Goal: Task Accomplishment & Management: Manage account settings

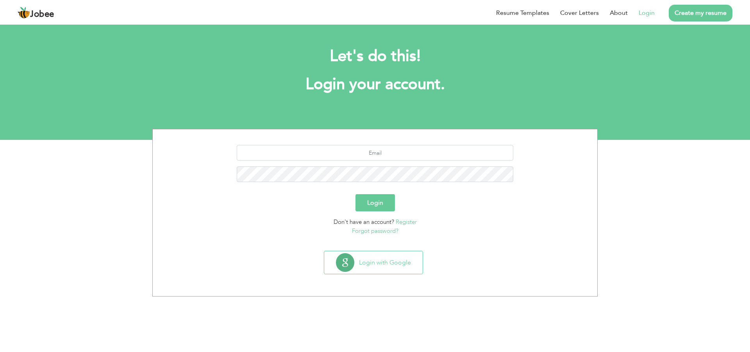
click at [368, 205] on button "Login" at bounding box center [375, 202] width 39 height 17
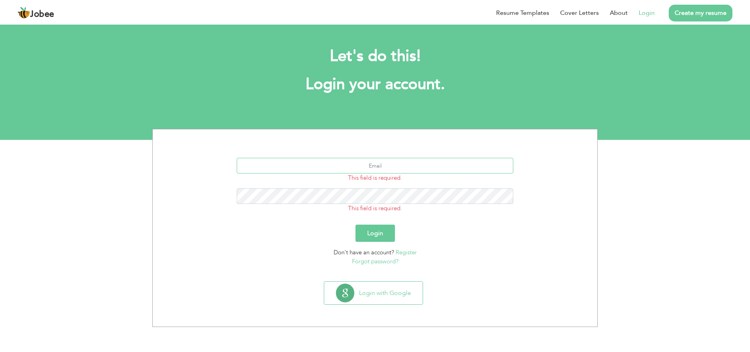
click at [368, 162] on input "text" at bounding box center [375, 166] width 277 height 16
type input "[EMAIL_ADDRESS][DOMAIN_NAME]"
click at [372, 236] on button "Login" at bounding box center [375, 233] width 39 height 17
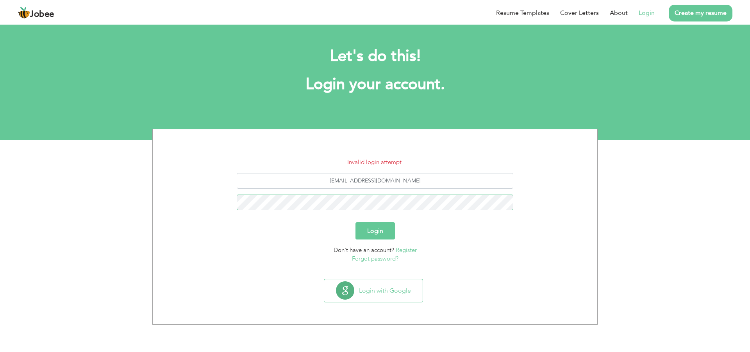
click at [356, 222] on button "Login" at bounding box center [375, 230] width 39 height 17
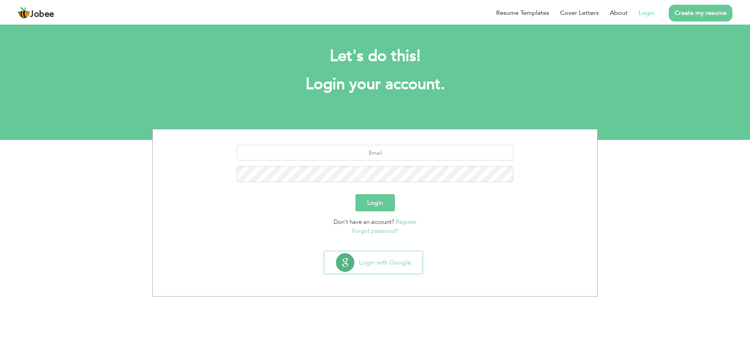
click at [378, 231] on link "Forgot password?" at bounding box center [375, 231] width 46 height 8
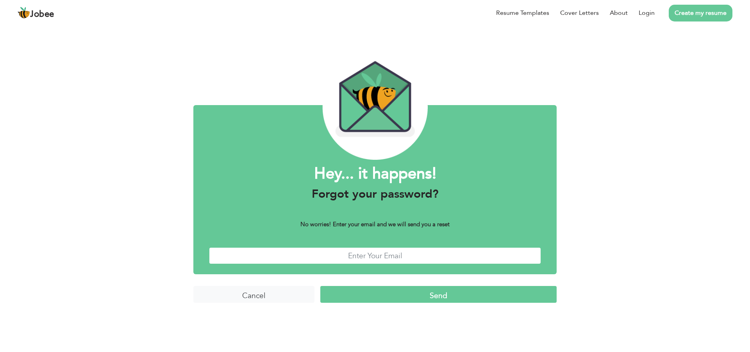
click at [358, 253] on input "text" at bounding box center [375, 255] width 332 height 17
type input "hbutt0067@gmail.com"
click at [390, 301] on input "Send" at bounding box center [438, 294] width 236 height 17
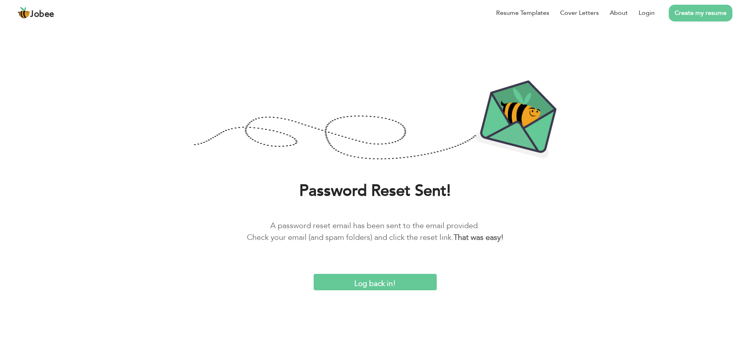
click at [384, 282] on input "Log back in!" at bounding box center [375, 282] width 123 height 17
click at [388, 278] on input "Log back in!" at bounding box center [375, 282] width 123 height 17
click at [646, 15] on link "Login" at bounding box center [647, 12] width 16 height 9
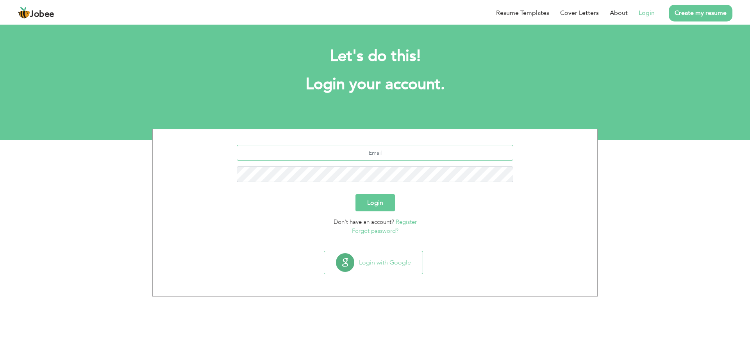
click at [393, 153] on input "text" at bounding box center [375, 153] width 277 height 16
type input "hbutt0067@gmail.com"
click at [356, 194] on button "Login" at bounding box center [375, 202] width 39 height 17
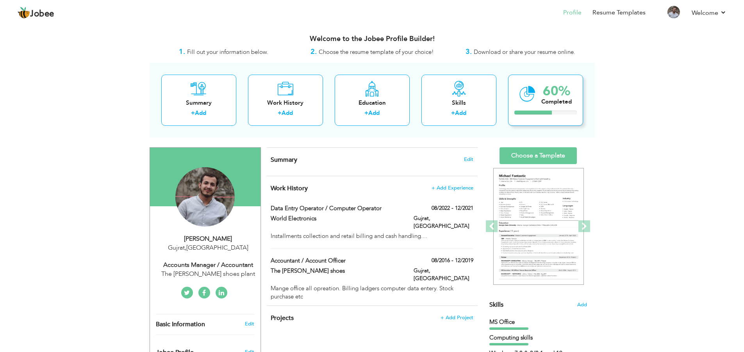
click at [544, 99] on div "Completed" at bounding box center [557, 102] width 30 height 8
click at [365, 104] on div "Education" at bounding box center [372, 103] width 63 height 8
radio input "true"
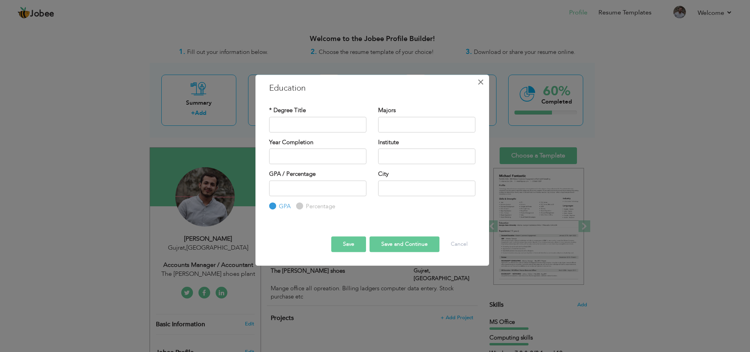
click at [485, 83] on button "×" at bounding box center [481, 82] width 13 height 13
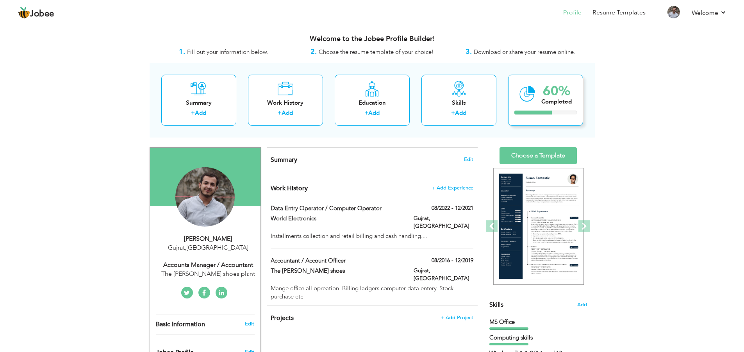
click at [528, 106] on icon at bounding box center [528, 94] width 16 height 26
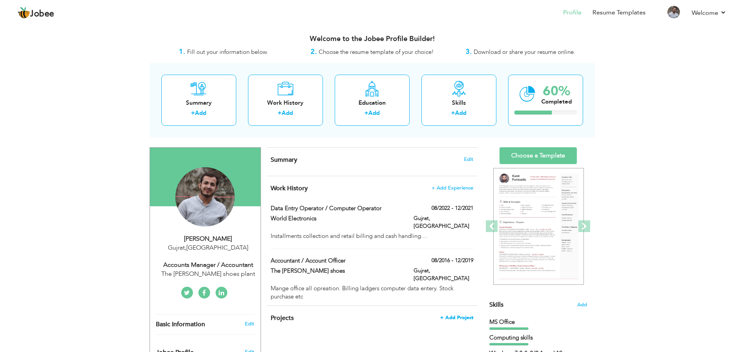
click at [456, 315] on span "+ Add Project" at bounding box center [456, 317] width 33 height 5
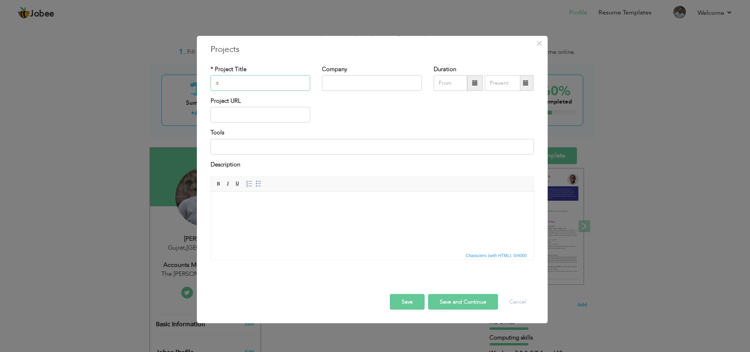
type input "i"
type input "IT Technitaion"
drag, startPoint x: 349, startPoint y: 92, endPoint x: 352, endPoint y: 85, distance: 7.5
click at [352, 85] on div "Company" at bounding box center [372, 81] width 112 height 32
click at [352, 85] on input "text" at bounding box center [372, 83] width 100 height 16
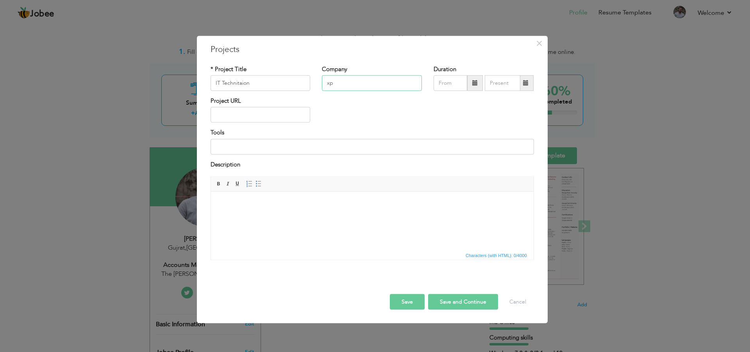
type input "x"
drag, startPoint x: 345, startPoint y: 91, endPoint x: 376, endPoint y: 87, distance: 30.7
click at [376, 87] on input "Xpert cyber S" at bounding box center [372, 83] width 100 height 16
click at [344, 85] on input "Xpert cyber S" at bounding box center [372, 83] width 100 height 16
click at [378, 82] on input "Xpert Cyber S" at bounding box center [372, 83] width 100 height 16
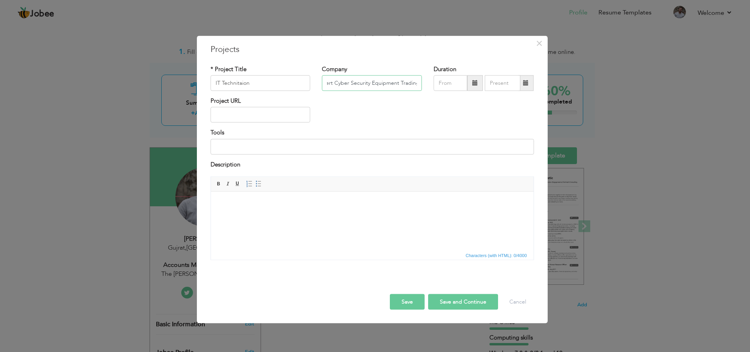
scroll to position [0, 10]
type input "Xpert Cyber Security Equipment Trading"
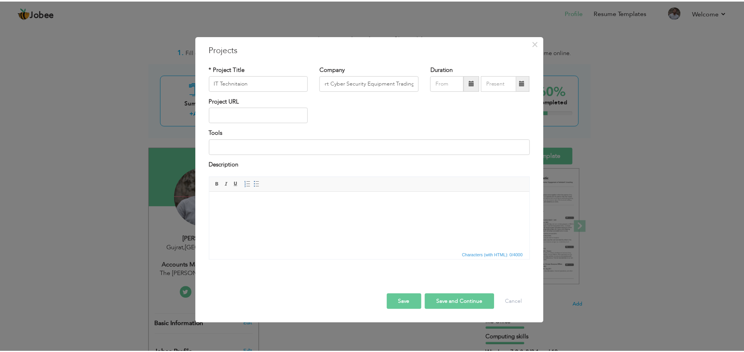
scroll to position [0, 0]
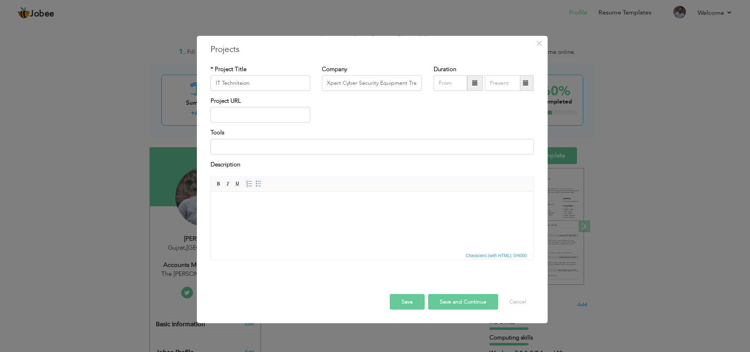
click at [142, 248] on div "× Projects * Project Title IT Technitaion Company Xpert Cyber Security Equipmen…" at bounding box center [375, 176] width 750 height 352
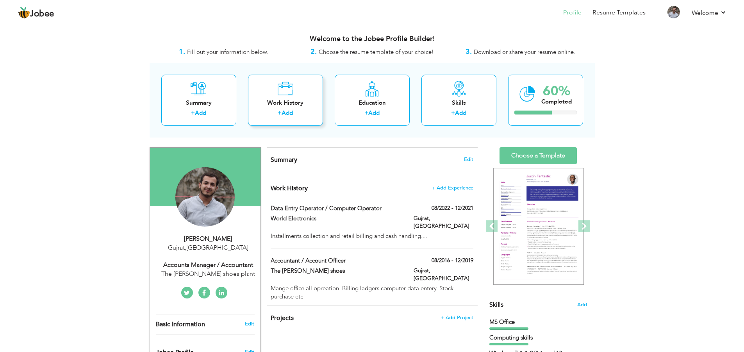
click at [283, 96] on icon at bounding box center [285, 89] width 16 height 16
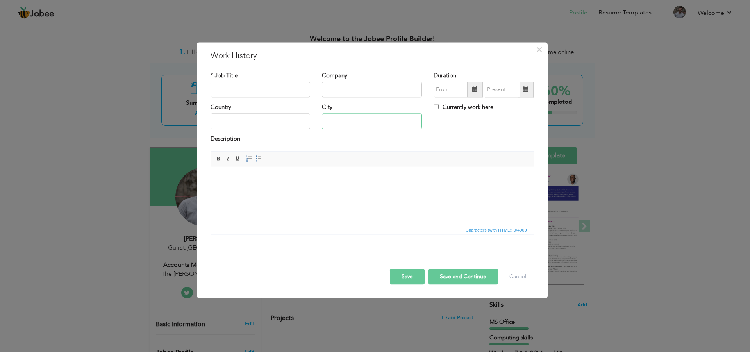
click at [343, 121] on input "text" at bounding box center [372, 122] width 100 height 16
click at [265, 121] on input "text" at bounding box center [261, 122] width 100 height 16
type input "U"
type input "UAE"
click at [361, 117] on input "text" at bounding box center [372, 122] width 100 height 16
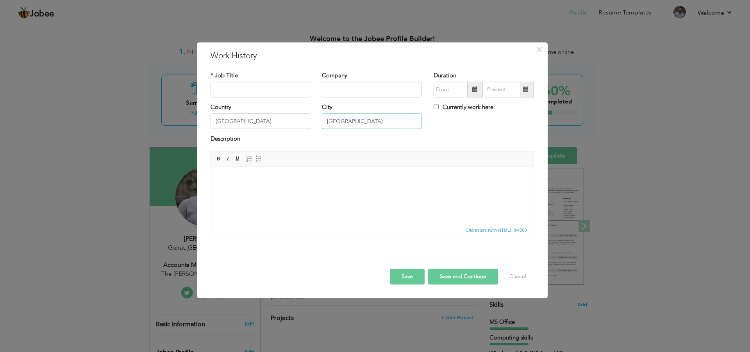
type input "[GEOGRAPHIC_DATA]"
click at [435, 105] on input "Currently work here" at bounding box center [436, 106] width 5 height 5
checkbox input "true"
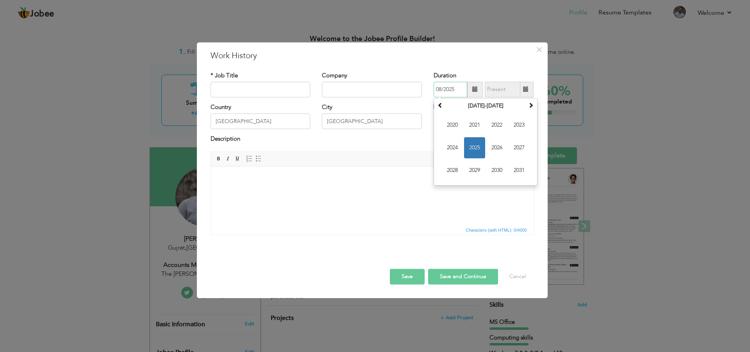
click at [461, 89] on input "08/2025" at bounding box center [451, 90] width 34 height 16
click at [460, 149] on span "2024" at bounding box center [452, 147] width 21 height 21
click at [476, 131] on span "Feb" at bounding box center [474, 124] width 21 height 21
type input "02/2024"
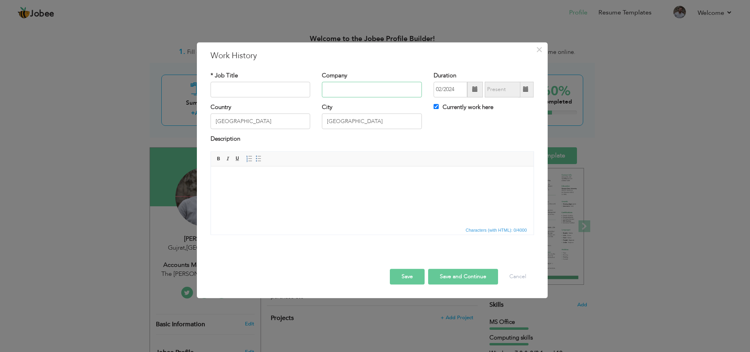
click at [347, 95] on input "text" at bounding box center [372, 90] width 100 height 16
click at [315, 180] on body at bounding box center [371, 178] width 307 height 8
click at [297, 92] on input "text" at bounding box center [261, 90] width 100 height 16
drag, startPoint x: 232, startPoint y: 89, endPoint x: 256, endPoint y: 81, distance: 24.8
click at [256, 81] on div "* Job Title IT Techniation" at bounding box center [261, 85] width 100 height 26
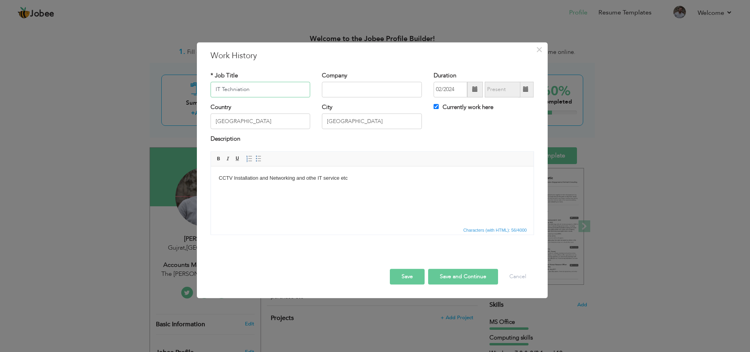
click at [257, 90] on input "IT Techniation" at bounding box center [261, 90] width 100 height 16
click at [241, 91] on input "IT Techniation" at bounding box center [261, 90] width 100 height 16
type input "IT Technician"
click at [338, 90] on input "text" at bounding box center [372, 90] width 100 height 16
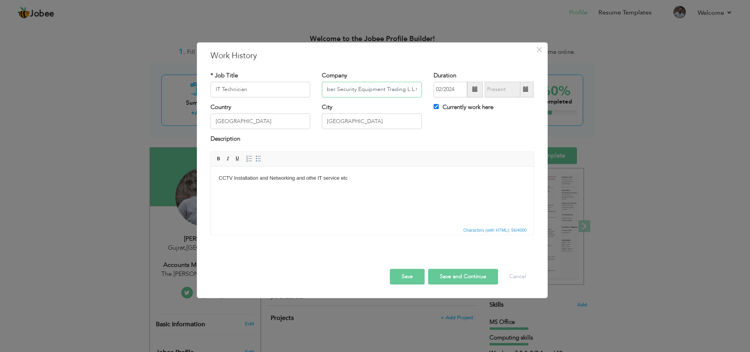
type input "Xpert Cyber Security Equipment Trading L.L.C"
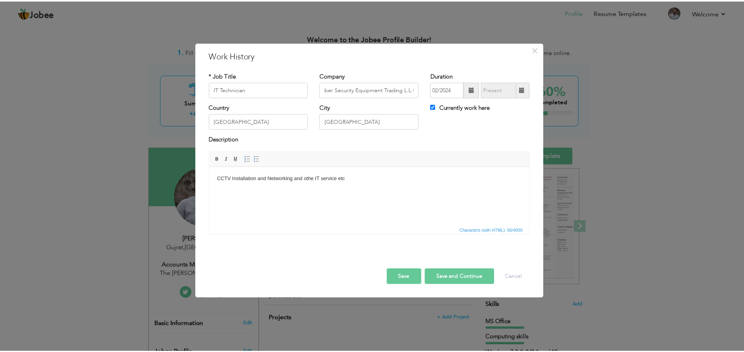
scroll to position [0, 0]
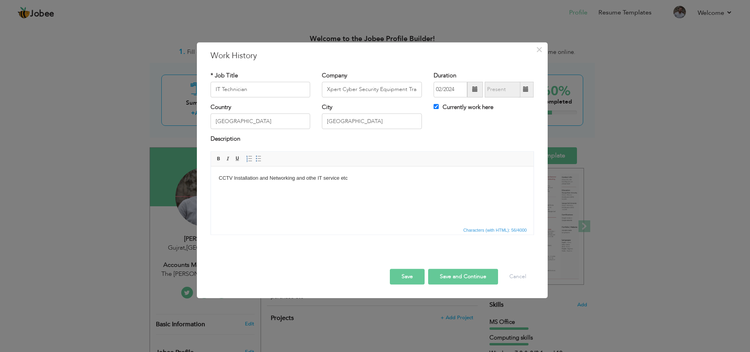
click at [415, 279] on button "Save" at bounding box center [407, 277] width 35 height 16
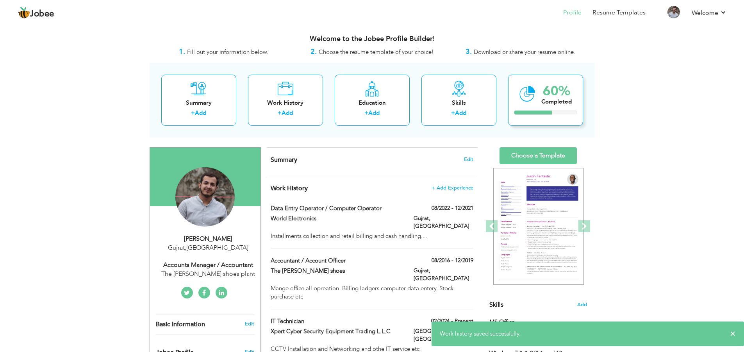
click at [526, 81] on icon at bounding box center [528, 94] width 16 height 26
click at [530, 100] on icon at bounding box center [528, 94] width 16 height 26
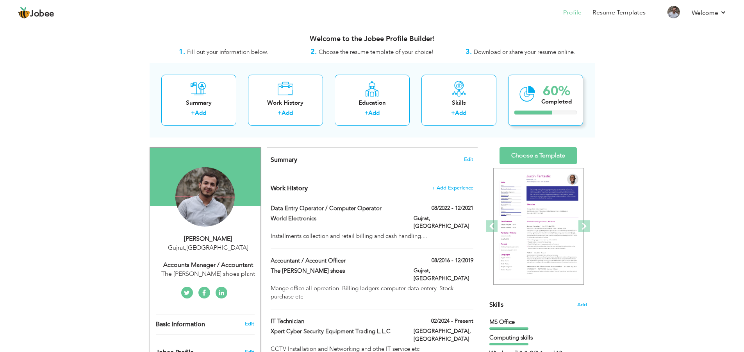
click at [533, 107] on div "60% Completed" at bounding box center [545, 100] width 75 height 51
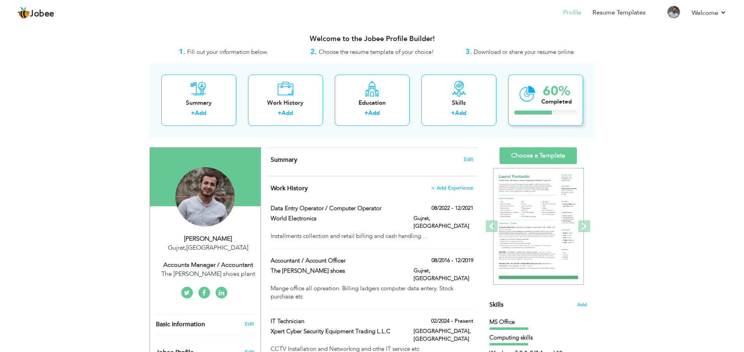
click at [533, 107] on div "60% Completed" at bounding box center [545, 100] width 75 height 51
click at [535, 107] on div "60% Completed" at bounding box center [545, 100] width 75 height 51
click at [569, 97] on div "60%" at bounding box center [557, 91] width 30 height 13
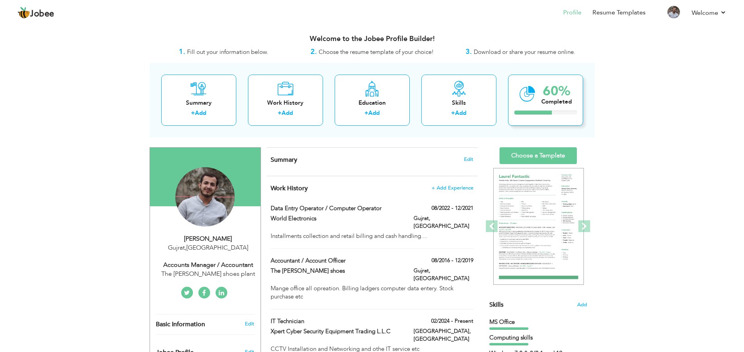
click at [569, 97] on div "60%" at bounding box center [557, 91] width 30 height 13
click at [570, 115] on div "60% Completed" at bounding box center [545, 100] width 75 height 51
click at [217, 275] on div "The rijal shoes plant" at bounding box center [208, 274] width 105 height 9
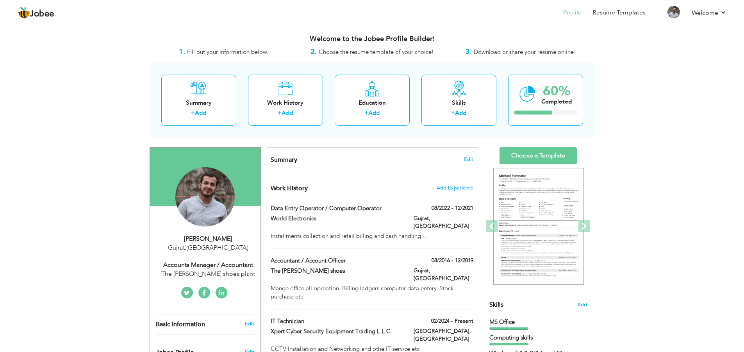
type input "Hamza"
type input "Ihsan"
type input "+971588018951"
select select "number:166"
type input "Gujrat"
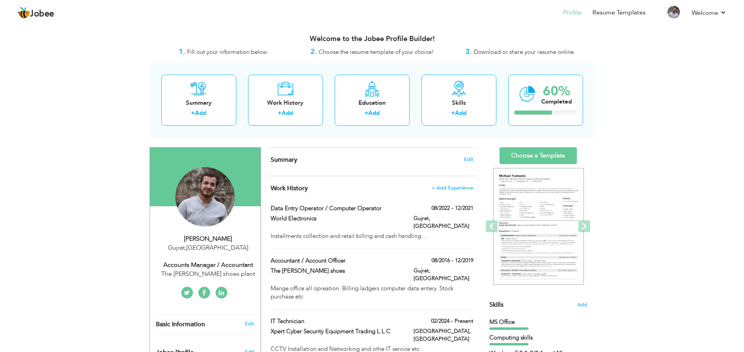
select select "number:6"
type input "The rijal shoes plant"
type input "Accounts Manager / Accountant"
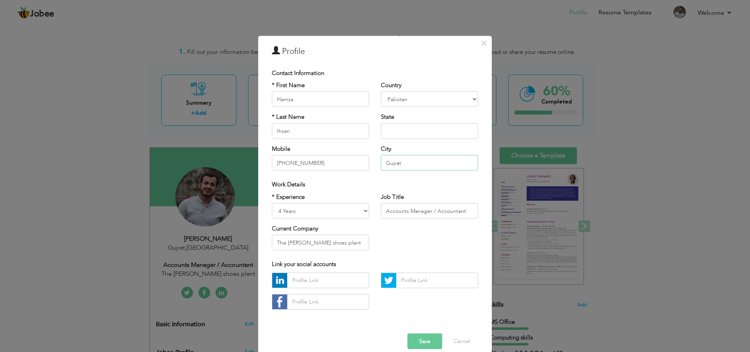
drag, startPoint x: 400, startPoint y: 161, endPoint x: 383, endPoint y: 163, distance: 17.6
click at [383, 163] on input "Gujrat" at bounding box center [429, 163] width 97 height 16
drag, startPoint x: 327, startPoint y: 240, endPoint x: 261, endPoint y: 249, distance: 67.0
click at [261, 249] on div "× Profile Contact Information * First Name Hamza * Last Name Ihsan Mobile U.K" at bounding box center [375, 199] width 234 height 327
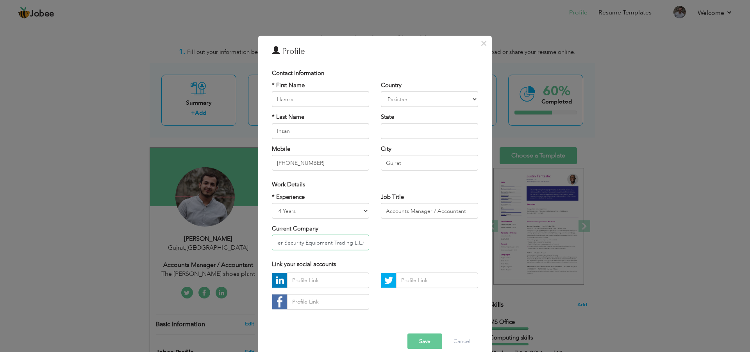
type input "Xpert Cyber Security Equipment Trading L.L.C"
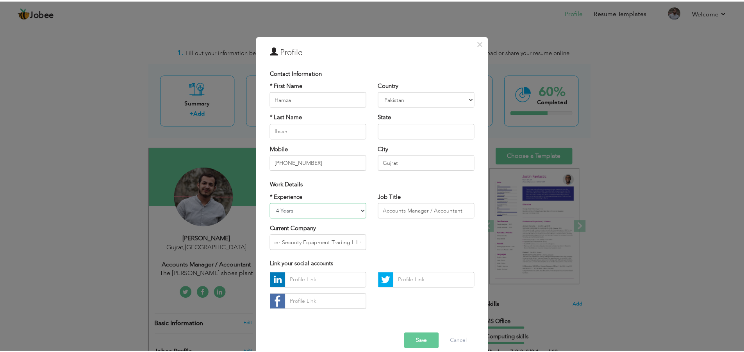
scroll to position [0, 0]
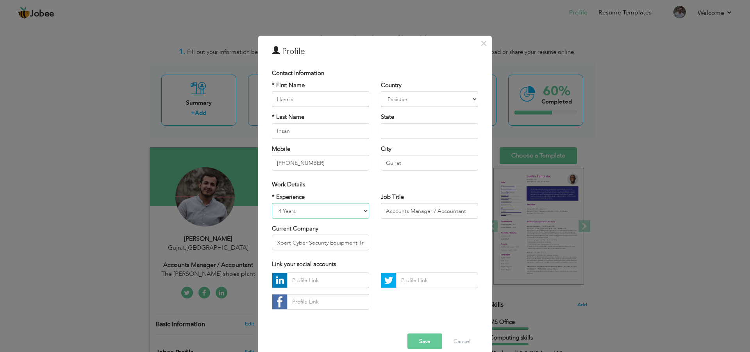
click at [316, 211] on select "Entry Level Less than 1 Year 1 Year 2 Years 3 Years 4 Years 5 Years 6 Years 7 Y…" at bounding box center [320, 211] width 97 height 16
click at [441, 233] on div "* Experience Entry Level Less than 1 Year 1 Year 2 Years 3 Years 4 Years 5 Year…" at bounding box center [375, 225] width 218 height 64
click at [354, 214] on select "Entry Level Less than 1 Year 1 Year 2 Years 3 Years 4 Years 5 Years 6 Years 7 Y…" at bounding box center [320, 211] width 97 height 16
select select "number:5"
click at [272, 203] on select "Entry Level Less than 1 Year 1 Year 2 Years 3 Years 4 Years 5 Years 6 Years 7 Y…" at bounding box center [320, 211] width 97 height 16
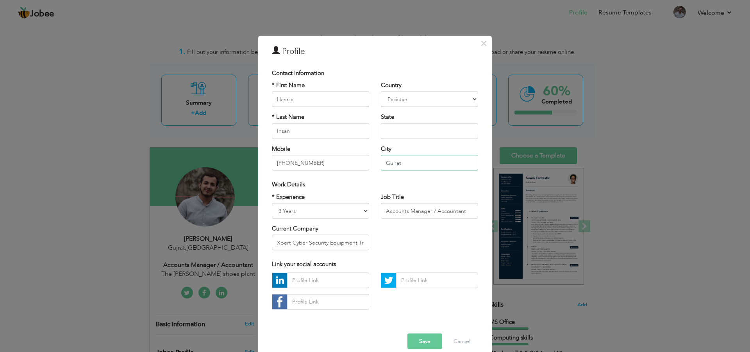
click at [408, 162] on input "Gujrat" at bounding box center [429, 163] width 97 height 16
type input "G"
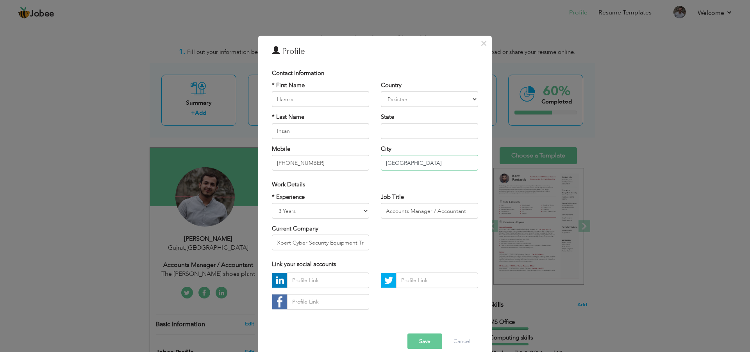
type input "Dubai"
click at [429, 99] on select "Afghanistan Albania Algeria American Samoa Andorra Angola Anguilla Antarctica A…" at bounding box center [429, 99] width 97 height 16
select select "number:228"
click at [381, 91] on select "Afghanistan Albania Algeria American Samoa Andorra Angola Anguilla Antarctica A…" at bounding box center [429, 99] width 97 height 16
click at [325, 96] on input "Hamza" at bounding box center [320, 99] width 97 height 16
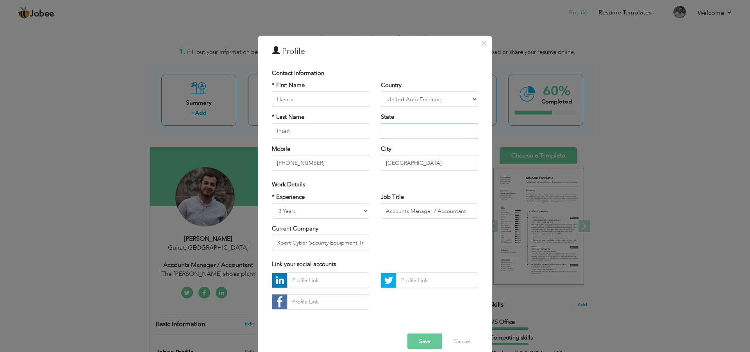
click at [390, 128] on input "text" at bounding box center [429, 131] width 97 height 16
type input "d"
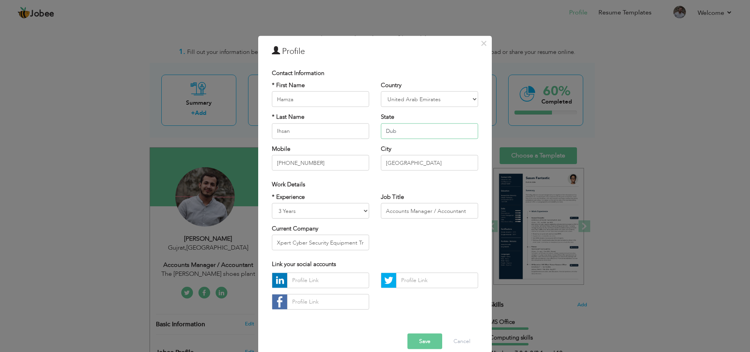
type input "Dub"
click at [291, 137] on input "Ihsan" at bounding box center [320, 131] width 97 height 16
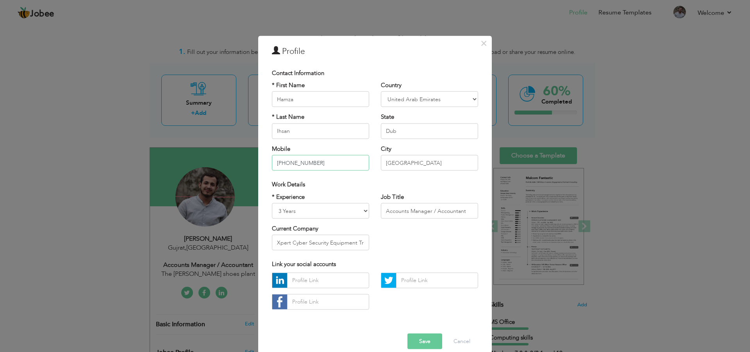
click at [330, 162] on input "+971588018951" at bounding box center [320, 163] width 97 height 16
type input "+971553585771"
click at [357, 211] on select "Entry Level Less than 1 Year 1 Year 2 Years 3 Years 4 Years 5 Years 6 Years 7 Y…" at bounding box center [320, 211] width 97 height 16
drag, startPoint x: 469, startPoint y: 210, endPoint x: 359, endPoint y: 214, distance: 110.3
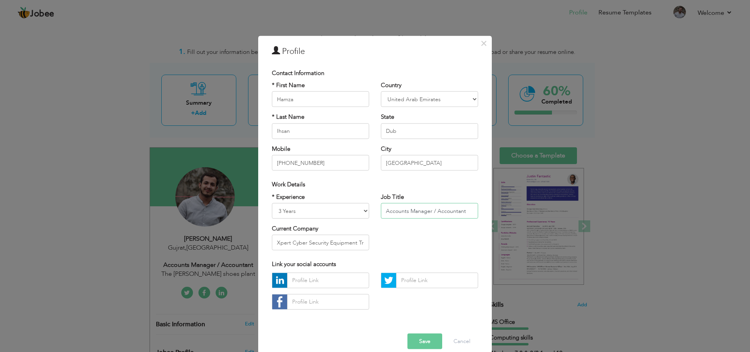
click at [359, 214] on div "* Experience Entry Level Less than 1 Year 1 Year 2 Years 3 Years 4 Years 5 Year…" at bounding box center [375, 225] width 218 height 64
paste input "technician"
click at [393, 213] on input "IT technician" at bounding box center [429, 211] width 97 height 16
type input "IT Technician"
click at [430, 339] on button "Save" at bounding box center [425, 341] width 35 height 16
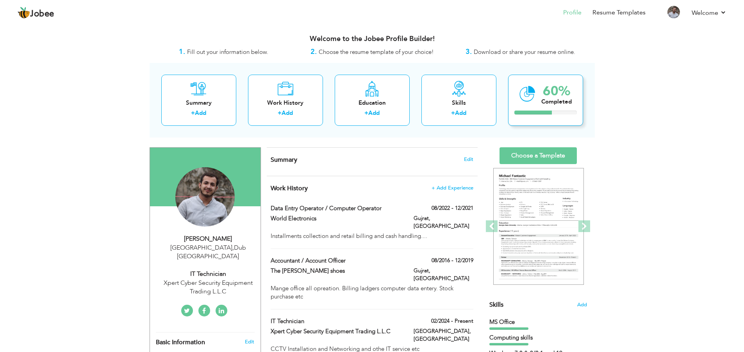
drag, startPoint x: 547, startPoint y: 97, endPoint x: 521, endPoint y: 93, distance: 26.1
click at [547, 97] on div "60% Completed" at bounding box center [557, 94] width 30 height 26
click at [512, 91] on div "60% Completed" at bounding box center [545, 100] width 75 height 51
click at [584, 228] on span at bounding box center [585, 226] width 12 height 12
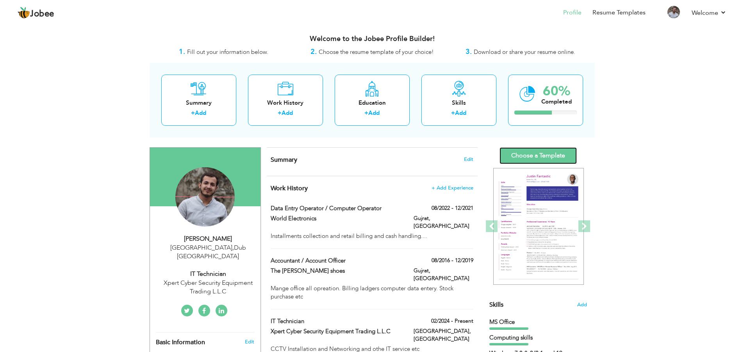
click at [551, 148] on link "Choose a Template" at bounding box center [538, 155] width 77 height 17
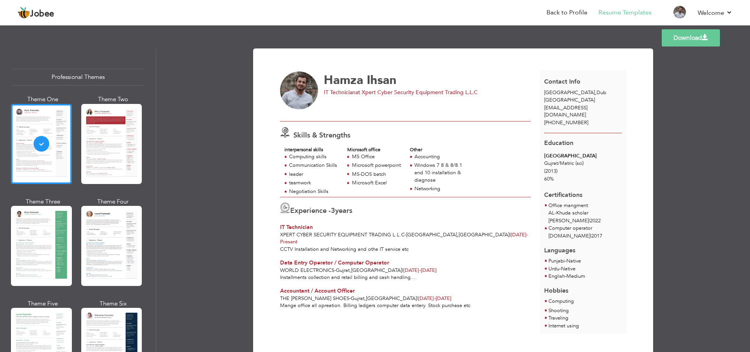
scroll to position [22, 0]
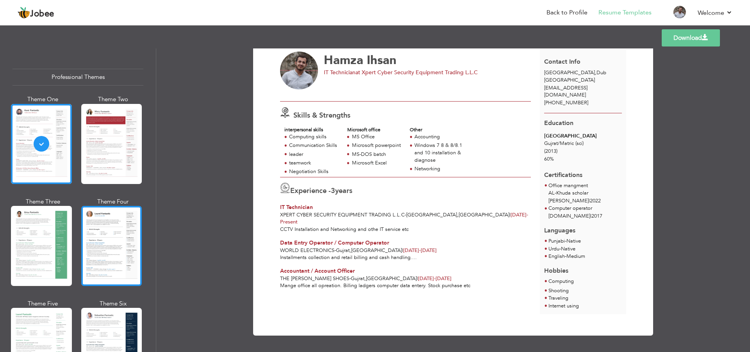
click at [136, 238] on div at bounding box center [111, 246] width 61 height 80
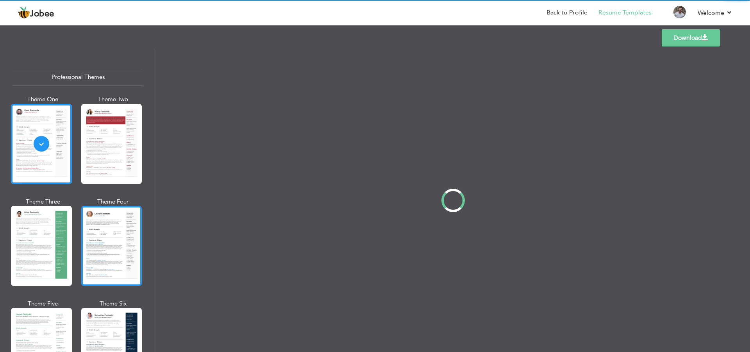
scroll to position [0, 0]
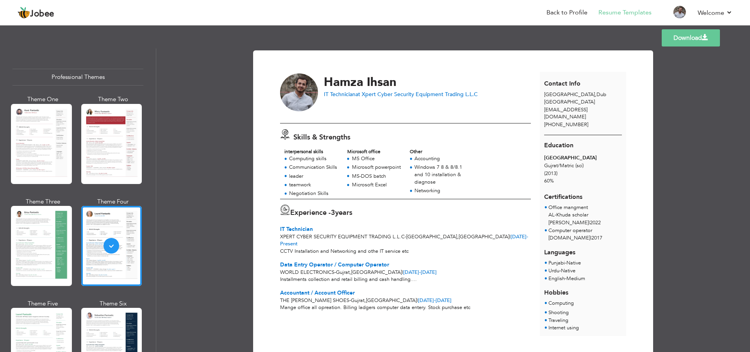
click at [689, 40] on link "Download" at bounding box center [691, 37] width 58 height 17
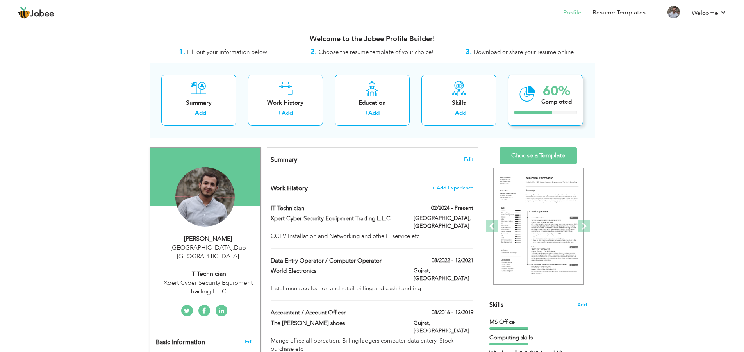
click at [563, 100] on div "Completed" at bounding box center [557, 102] width 30 height 8
click at [689, 35] on link "Settings" at bounding box center [691, 36] width 70 height 17
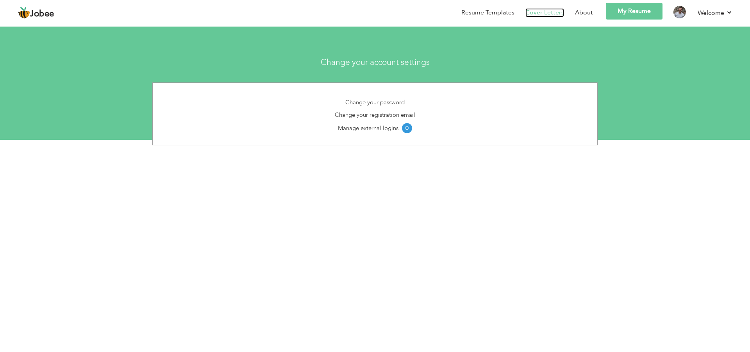
click at [560, 15] on link "Cover Letters" at bounding box center [545, 12] width 39 height 9
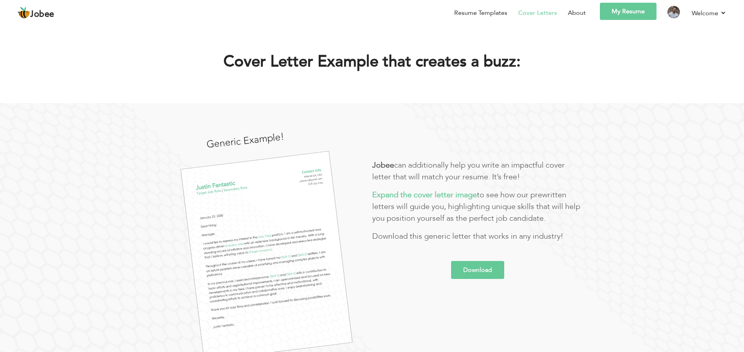
click at [474, 267] on link "Download" at bounding box center [477, 270] width 53 height 18
click at [638, 14] on link "My Resume" at bounding box center [628, 11] width 57 height 17
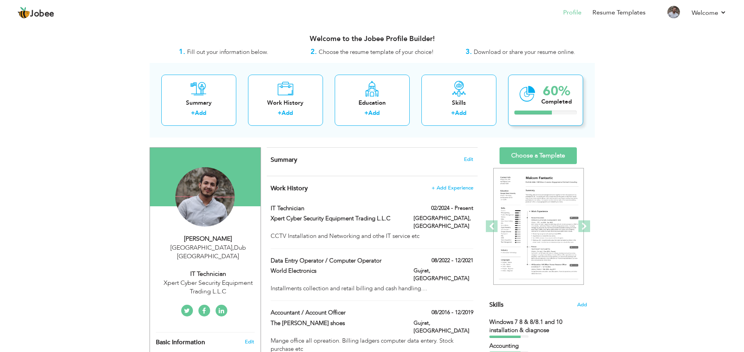
click at [532, 102] on icon at bounding box center [528, 94] width 16 height 26
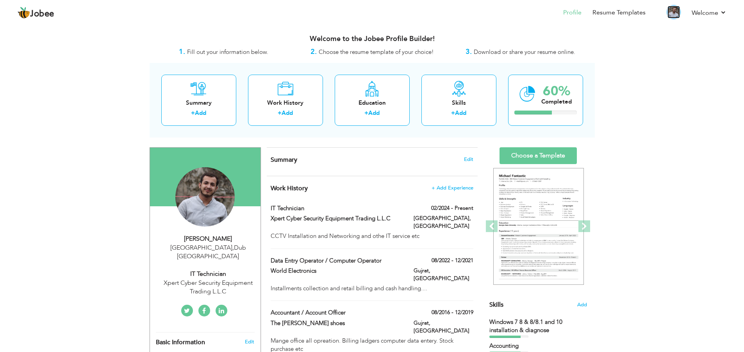
click at [674, 12] on img at bounding box center [674, 12] width 13 height 13
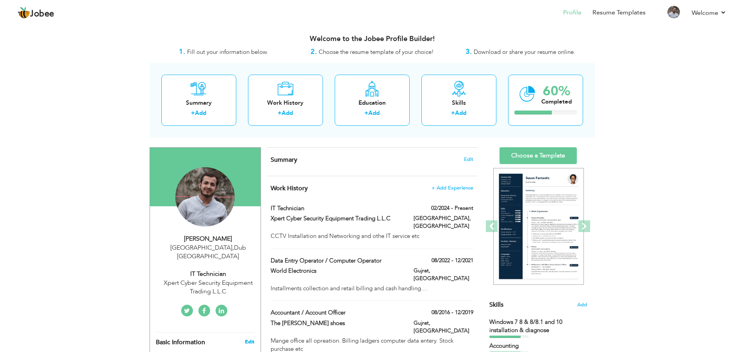
click at [250, 338] on link "Edit" at bounding box center [249, 341] width 9 height 7
type input "Hamza"
type input "Ihsan"
type input "[PHONE_NUMBER]"
select select "number:228"
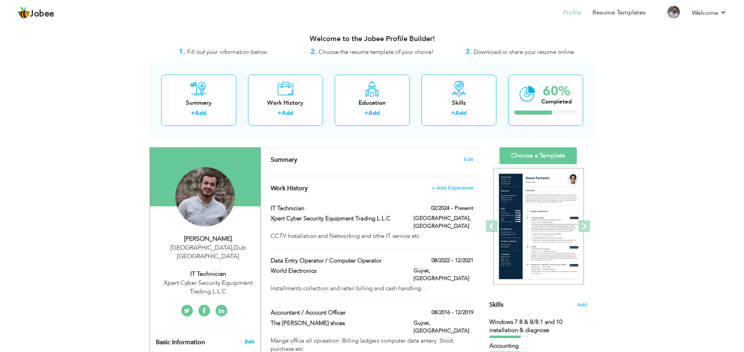
type input "Dub"
type input "[GEOGRAPHIC_DATA]"
select select "number:5"
type input "Xpert Cyber Security Equipment Trading L.L.C"
type input "IT Technician"
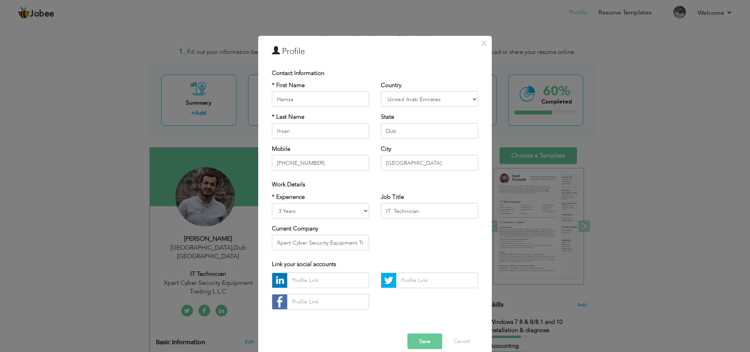
click at [423, 338] on button "Save" at bounding box center [425, 341] width 35 height 16
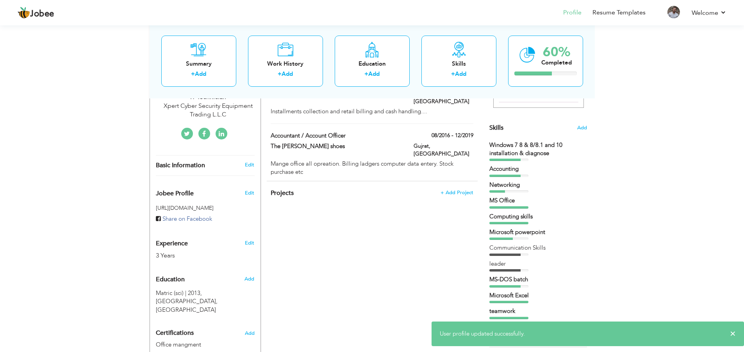
scroll to position [182, 0]
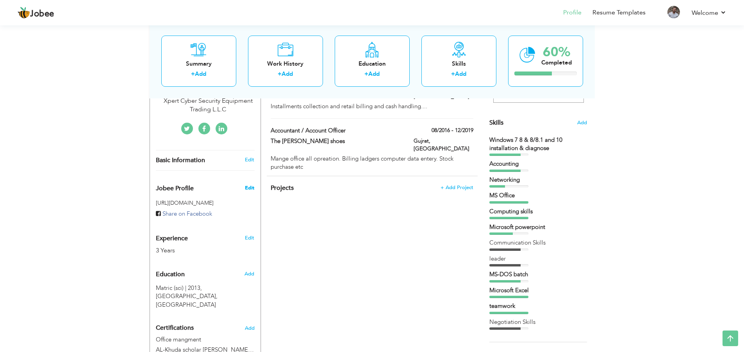
click at [248, 184] on span "Edit" at bounding box center [249, 187] width 9 height 7
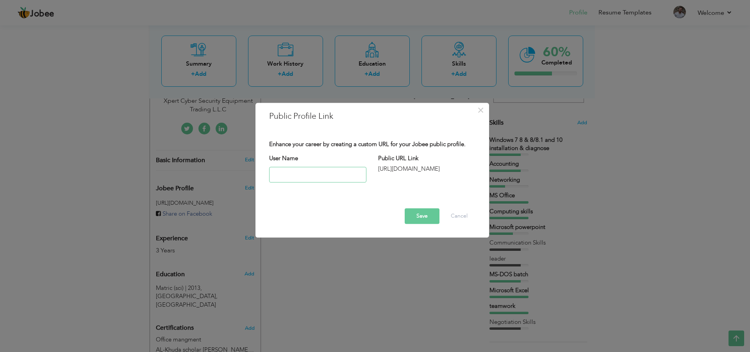
click at [322, 177] on input "text" at bounding box center [317, 175] width 97 height 16
click at [292, 175] on input "HamzaIhsan" at bounding box center [317, 175] width 97 height 16
click at [290, 175] on input "HamzaIhsan" at bounding box center [317, 175] width 97 height 16
type input "HamzaIhsan"
click at [417, 214] on button "Save" at bounding box center [422, 216] width 35 height 16
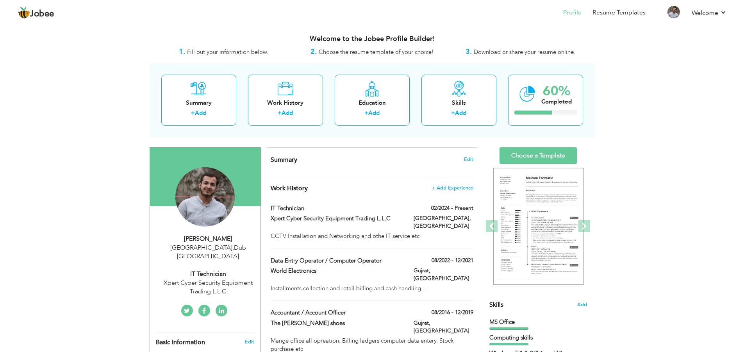
drag, startPoint x: 738, startPoint y: 117, endPoint x: 729, endPoint y: 152, distance: 36.3
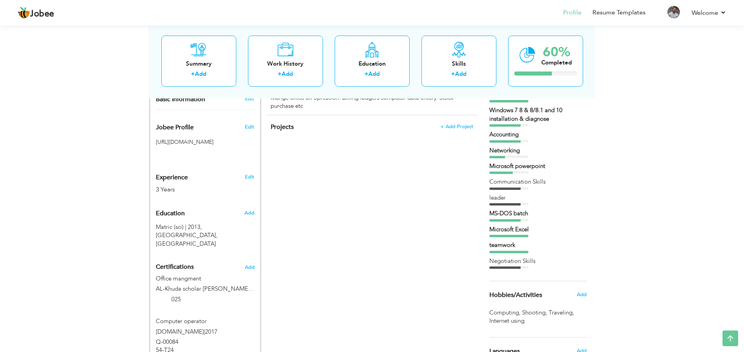
scroll to position [245, 0]
click at [319, 234] on div "CV Import Profile Strength 0% Select an Item from right menu Work History * Job…" at bounding box center [372, 165] width 223 height 525
click at [318, 235] on div "CV Import Profile Strength 0% Select an Item from right menu Work History * Job…" at bounding box center [372, 165] width 223 height 525
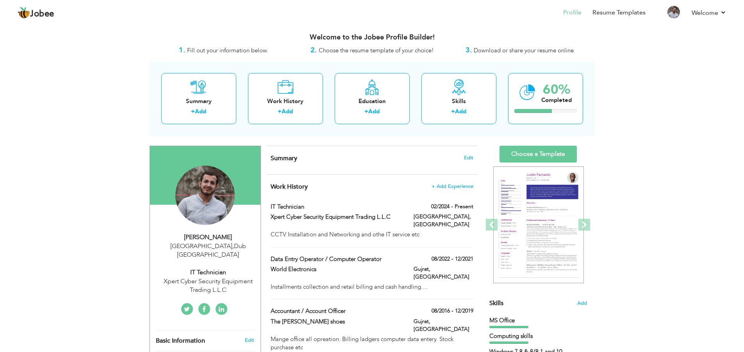
scroll to position [0, 0]
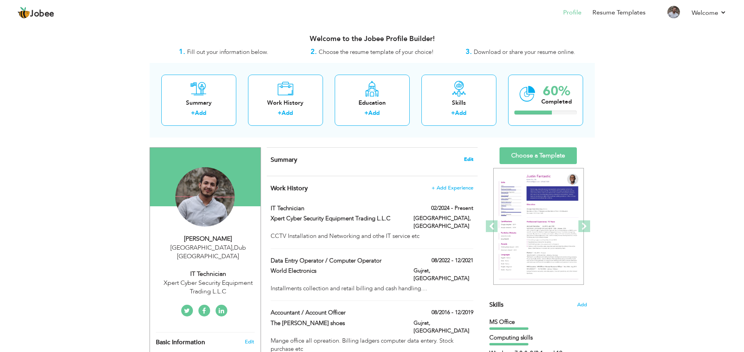
click at [470, 157] on span "Edit" at bounding box center [468, 159] width 9 height 5
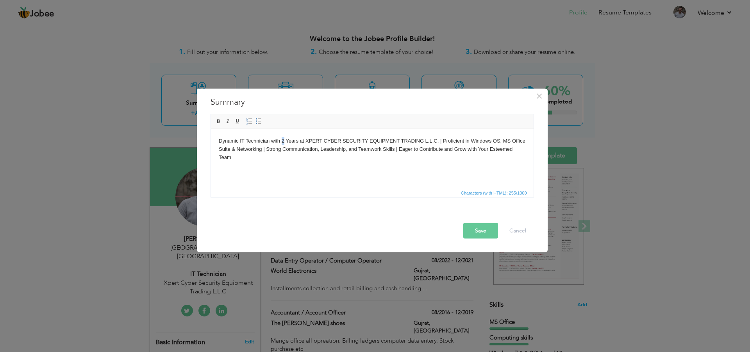
click at [281, 141] on body "Dynamic IT Technician with 2 Years at XPERT CYBER SECURITY EQUIPMENT TRADING L.…" at bounding box center [371, 149] width 307 height 24
click at [477, 236] on button "Save" at bounding box center [480, 231] width 35 height 16
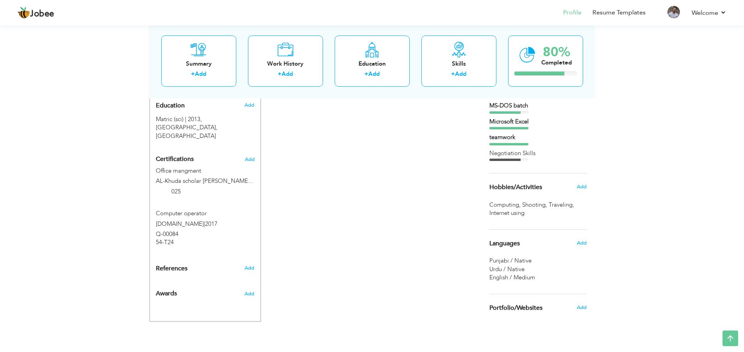
scroll to position [353, 0]
click at [242, 262] on div "Add" at bounding box center [251, 265] width 18 height 7
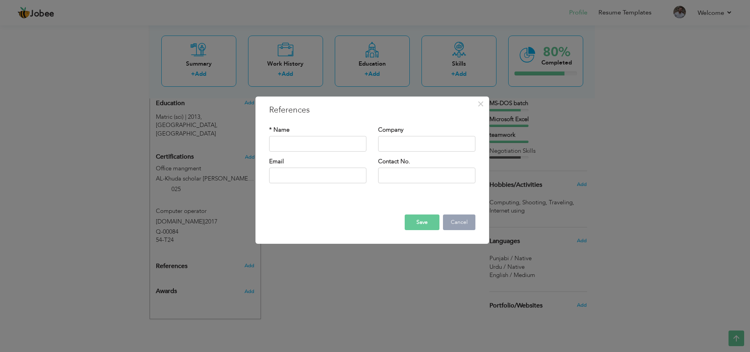
click at [463, 220] on button "Cancel" at bounding box center [459, 223] width 32 height 16
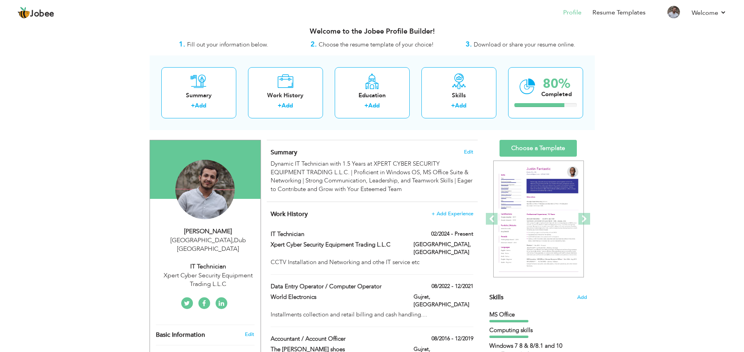
scroll to position [0, 0]
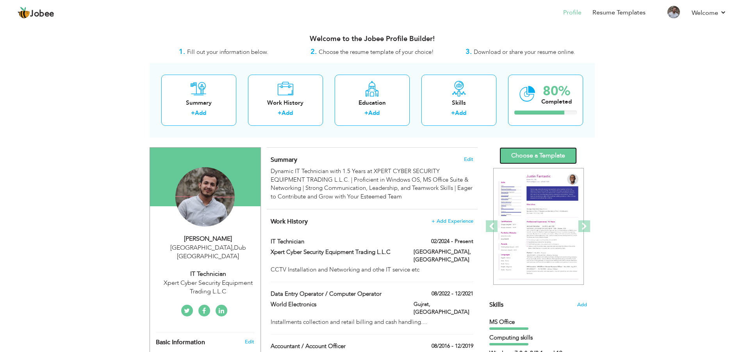
click at [554, 152] on link "Choose a Template" at bounding box center [538, 155] width 77 height 17
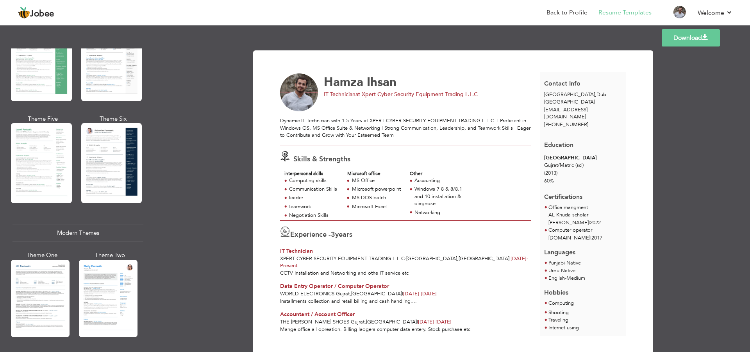
scroll to position [193, 0]
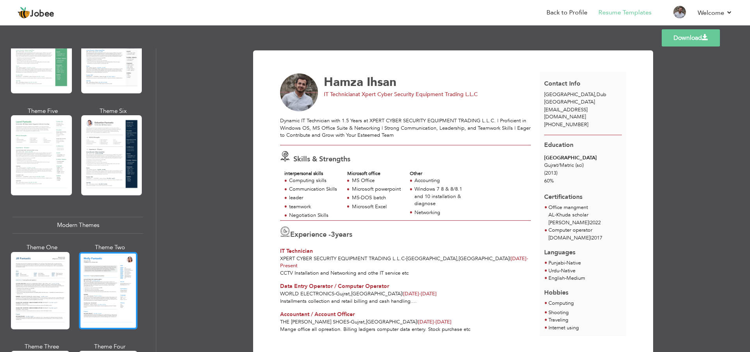
click at [119, 262] on div at bounding box center [108, 290] width 59 height 77
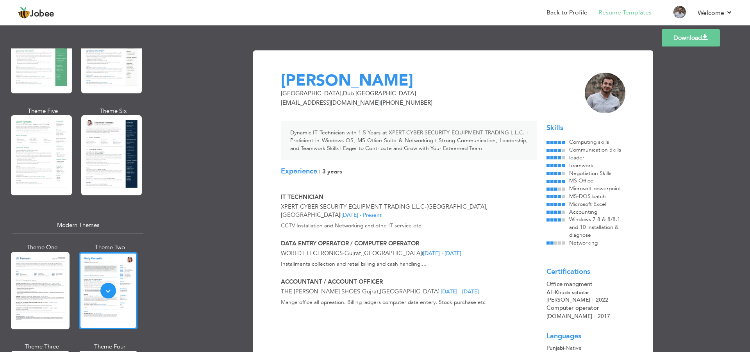
click at [570, 244] on span "Networking" at bounding box center [583, 242] width 29 height 7
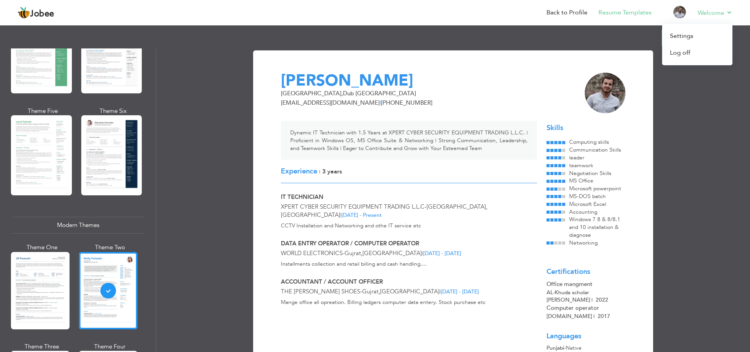
click at [697, 16] on li "Welcome Settings Log off" at bounding box center [710, 13] width 46 height 21
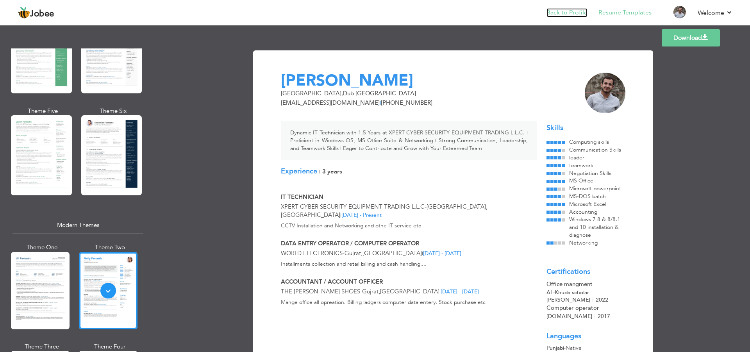
click at [560, 15] on link "Back to Profile" at bounding box center [567, 12] width 41 height 9
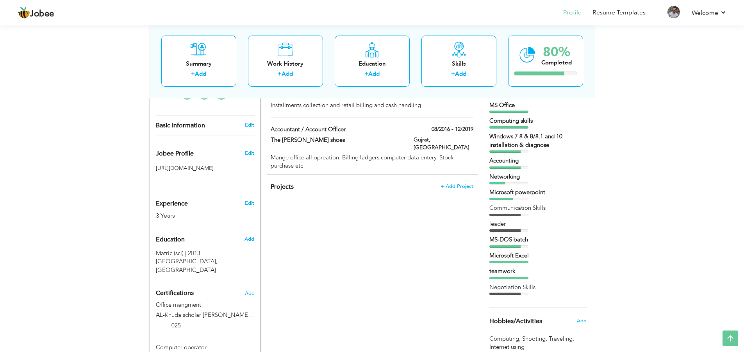
scroll to position [215, 0]
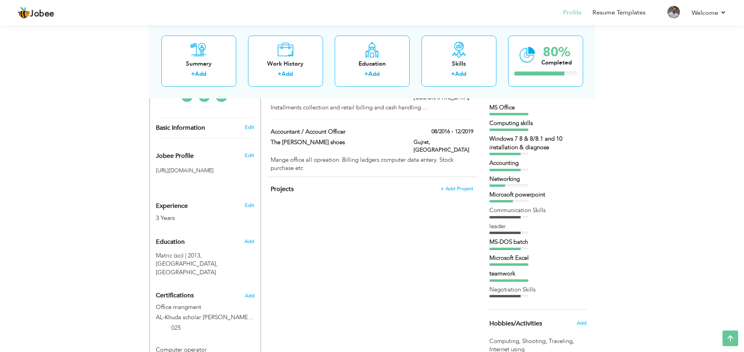
click at [503, 184] on div at bounding box center [498, 185] width 16 height 2
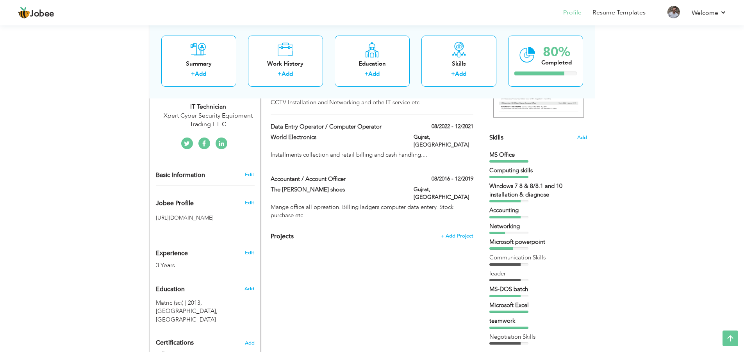
scroll to position [165, 0]
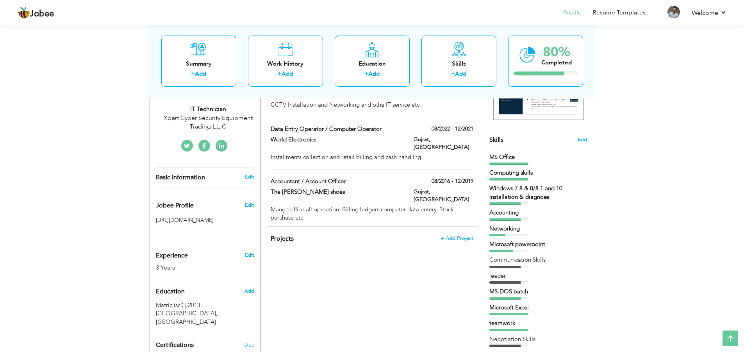
click at [495, 161] on div "MS Office" at bounding box center [539, 159] width 98 height 12
click at [495, 161] on div "MS Office" at bounding box center [539, 157] width 98 height 8
drag, startPoint x: 495, startPoint y: 163, endPoint x: 497, endPoint y: 220, distance: 56.7
click at [495, 185] on div "MS Office Computing skills Windows 7 8 & 8/8.1 and 10 installation & diagnose A…" at bounding box center [539, 250] width 98 height 194
click at [497, 223] on div "MS Office Computing skills Windows 7 8 & 8/8.1 and 10 installation & diagnose A…" at bounding box center [539, 250] width 98 height 194
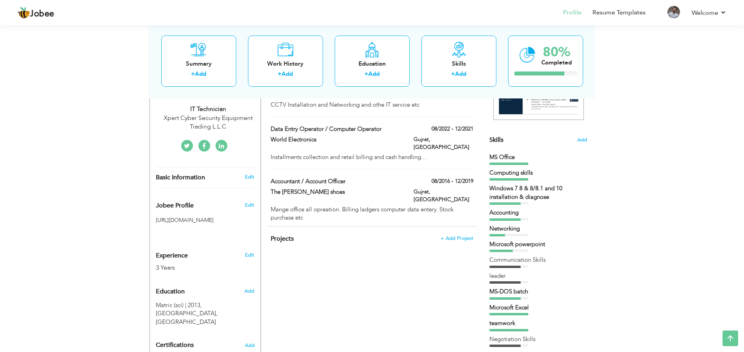
click at [497, 223] on div "MS Office Computing skills Windows 7 8 & 8/8.1 and 10 installation & diagnose A…" at bounding box center [539, 250] width 98 height 194
drag, startPoint x: 497, startPoint y: 223, endPoint x: 497, endPoint y: 229, distance: 5.5
click at [497, 226] on div "MS Office Computing skills Windows 7 8 & 8/8.1 and 10 installation & diagnose A…" at bounding box center [539, 250] width 98 height 194
click at [501, 265] on div "Communication Skills" at bounding box center [539, 262] width 98 height 12
click at [501, 266] on div at bounding box center [505, 267] width 31 height 2
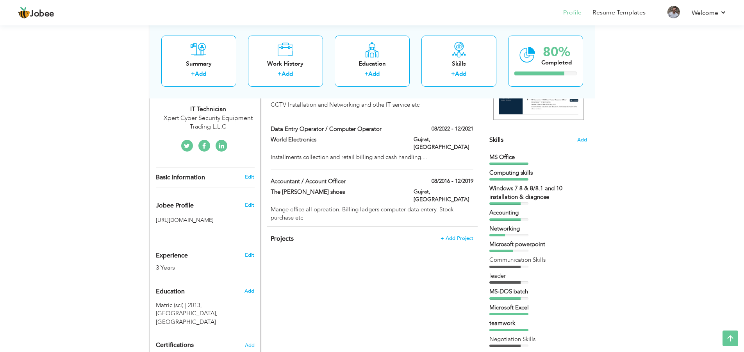
drag, startPoint x: 501, startPoint y: 265, endPoint x: 512, endPoint y: 225, distance: 41.5
click at [500, 264] on div "Communication Skills" at bounding box center [539, 262] width 98 height 12
click at [583, 142] on span "Add" at bounding box center [582, 139] width 10 height 7
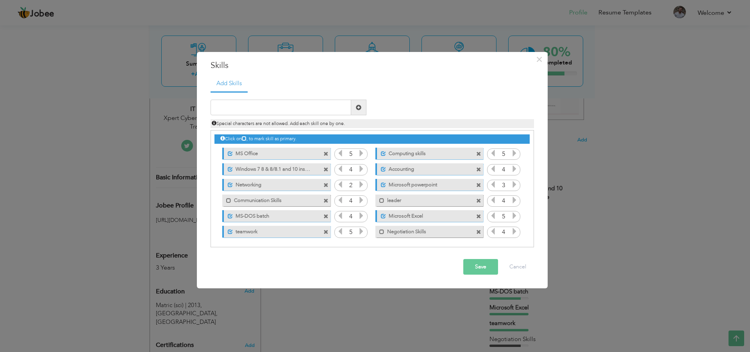
click at [308, 170] on label "Windows 7 8 & 8/8.1 and 10 installation & diagnose" at bounding box center [272, 168] width 78 height 10
click at [307, 170] on label "Windows 7 8 & 8/8.1 and 10 installation & diagnose" at bounding box center [270, 168] width 79 height 10
click at [307, 170] on label "Windows 7 8 & 8/8.1 and 10 installation & diagnose" at bounding box center [272, 168] width 78 height 10
click at [307, 170] on label "Windows 7 8 & 8/8.1 and 10 installation & diagnose" at bounding box center [270, 168] width 79 height 10
click at [229, 200] on span at bounding box center [228, 200] width 5 height 5
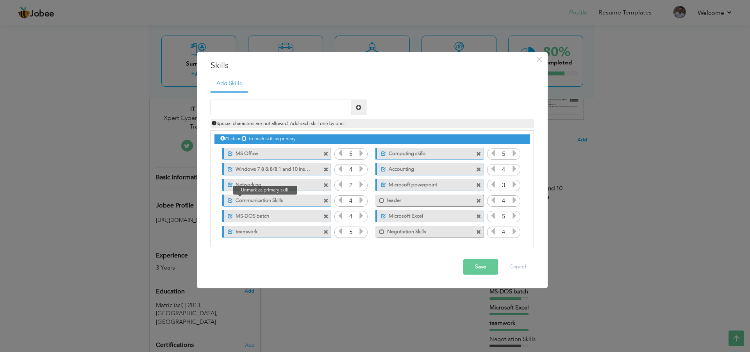
click at [229, 200] on span at bounding box center [230, 200] width 5 height 5
click at [359, 186] on icon at bounding box center [361, 184] width 7 height 7
click at [340, 153] on icon at bounding box center [340, 153] width 7 height 7
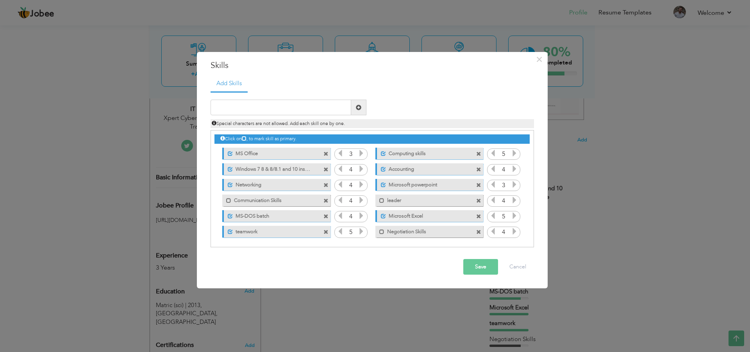
click at [490, 184] on icon at bounding box center [493, 184] width 7 height 7
click at [484, 261] on button "Save" at bounding box center [480, 267] width 35 height 16
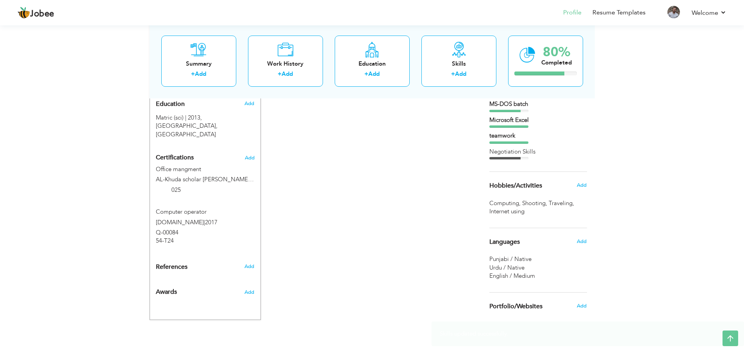
scroll to position [353, 0]
click at [583, 306] on span "Add" at bounding box center [582, 305] width 10 height 7
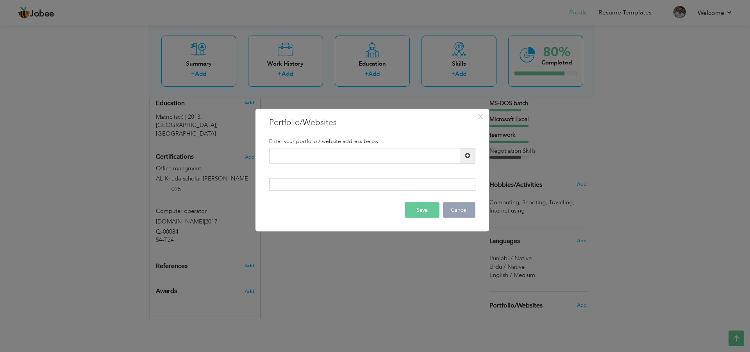
click at [457, 207] on button "Cancel" at bounding box center [459, 210] width 32 height 16
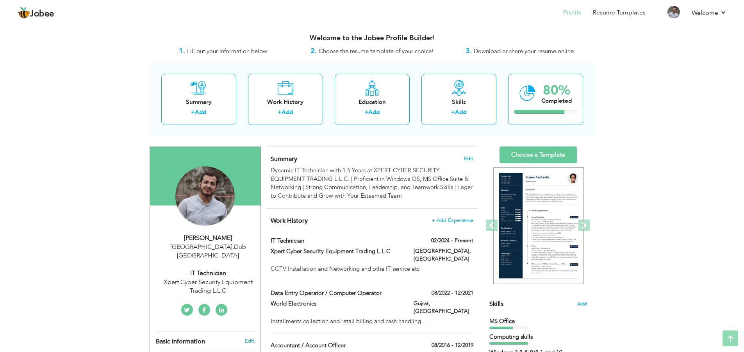
scroll to position [0, 0]
click at [552, 159] on link "Choose a Template" at bounding box center [538, 155] width 77 height 17
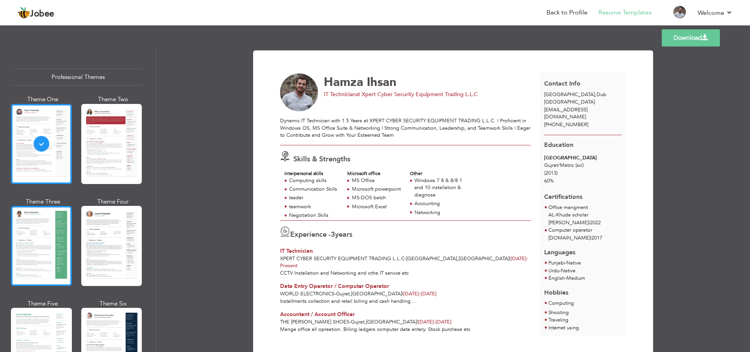
click at [28, 244] on div at bounding box center [41, 246] width 61 height 80
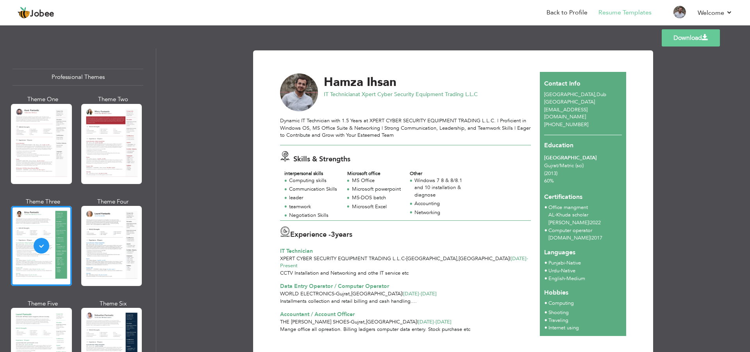
click at [686, 36] on link "Download" at bounding box center [691, 37] width 58 height 17
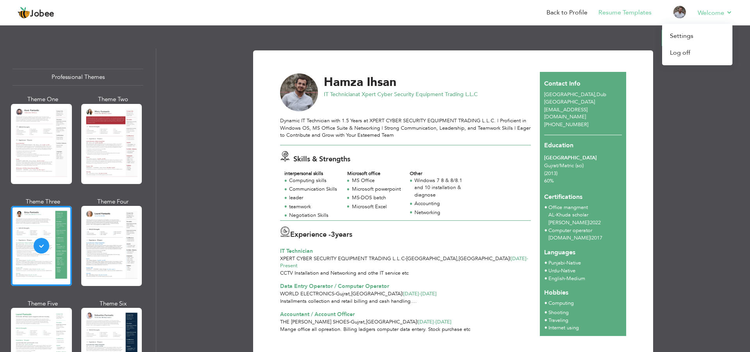
click at [714, 5] on li "Welcome Settings Log off" at bounding box center [710, 13] width 46 height 21
click at [672, 46] on link "Log off" at bounding box center [697, 53] width 70 height 17
